Goal: Ask a question

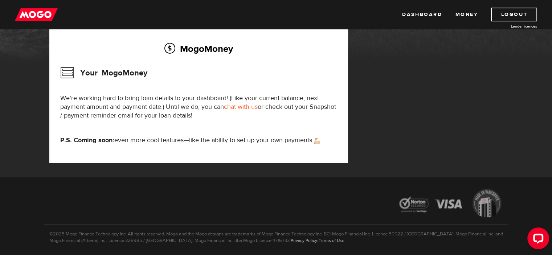
scroll to position [51, 0]
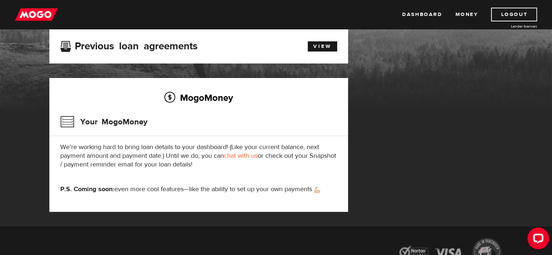
click at [313, 51] on div "Previous loan agreements View" at bounding box center [199, 45] width 288 height 13
click at [318, 44] on link "View" at bounding box center [322, 46] width 29 height 10
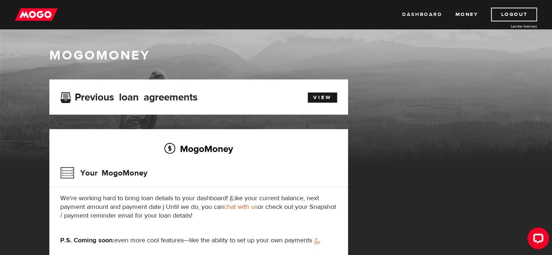
click at [433, 12] on link "Dashboard" at bounding box center [422, 15] width 40 height 14
click at [172, 99] on h3 "Previous loan agreements" at bounding box center [128, 95] width 137 height 9
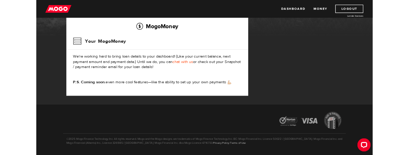
scroll to position [87, 0]
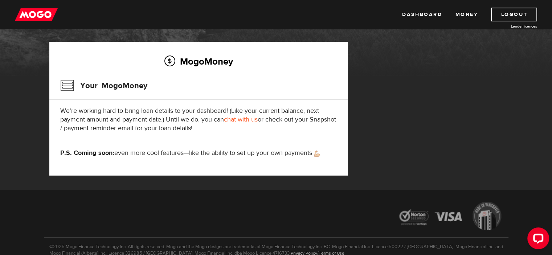
click at [116, 88] on h3 "Your MogoMoney" at bounding box center [103, 85] width 87 height 19
click at [213, 62] on h2 "MogoMoney" at bounding box center [198, 61] width 277 height 15
click at [231, 121] on link "chat with us" at bounding box center [241, 119] width 34 height 8
